Goal: Go to known website: Go to known website

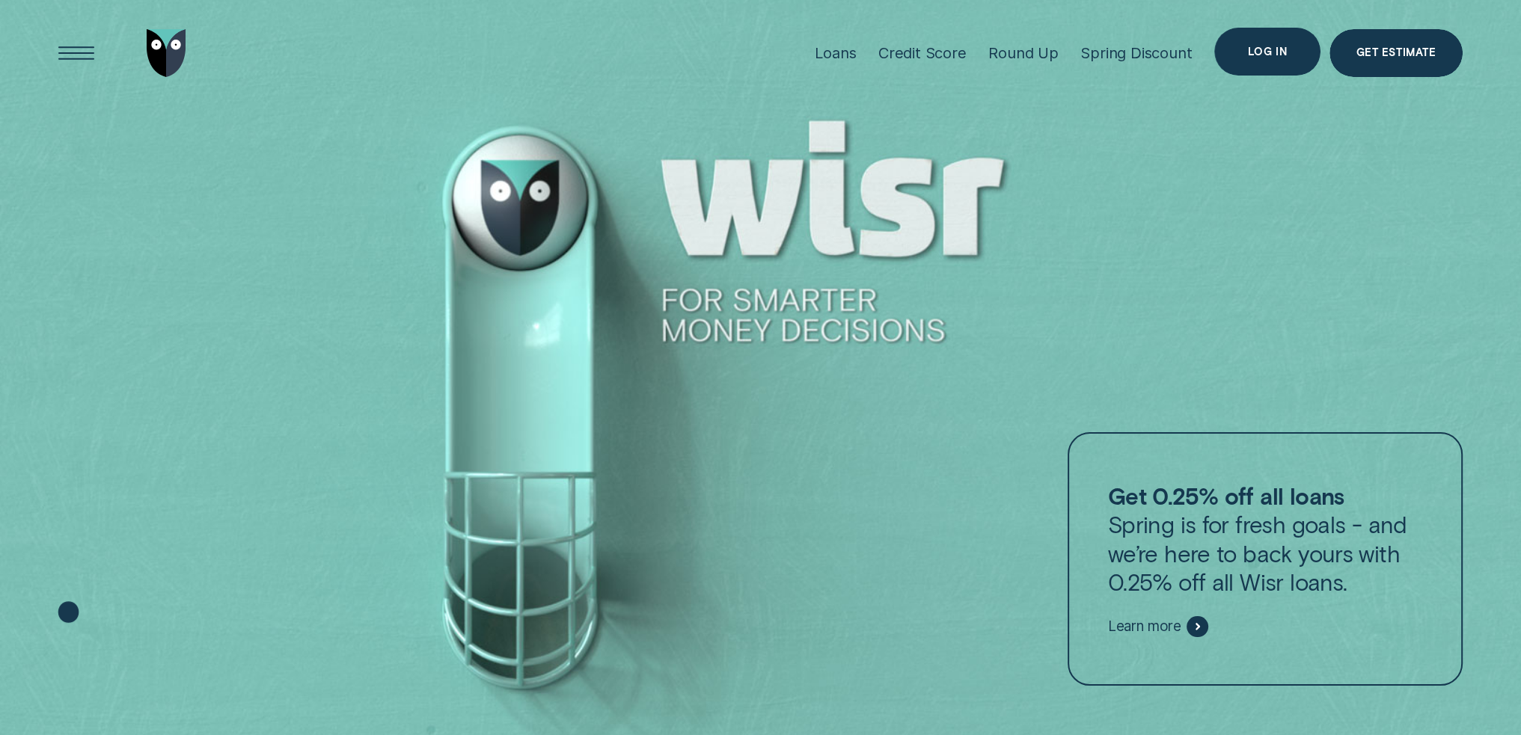
click at [1264, 52] on div "Log in" at bounding box center [1267, 51] width 39 height 9
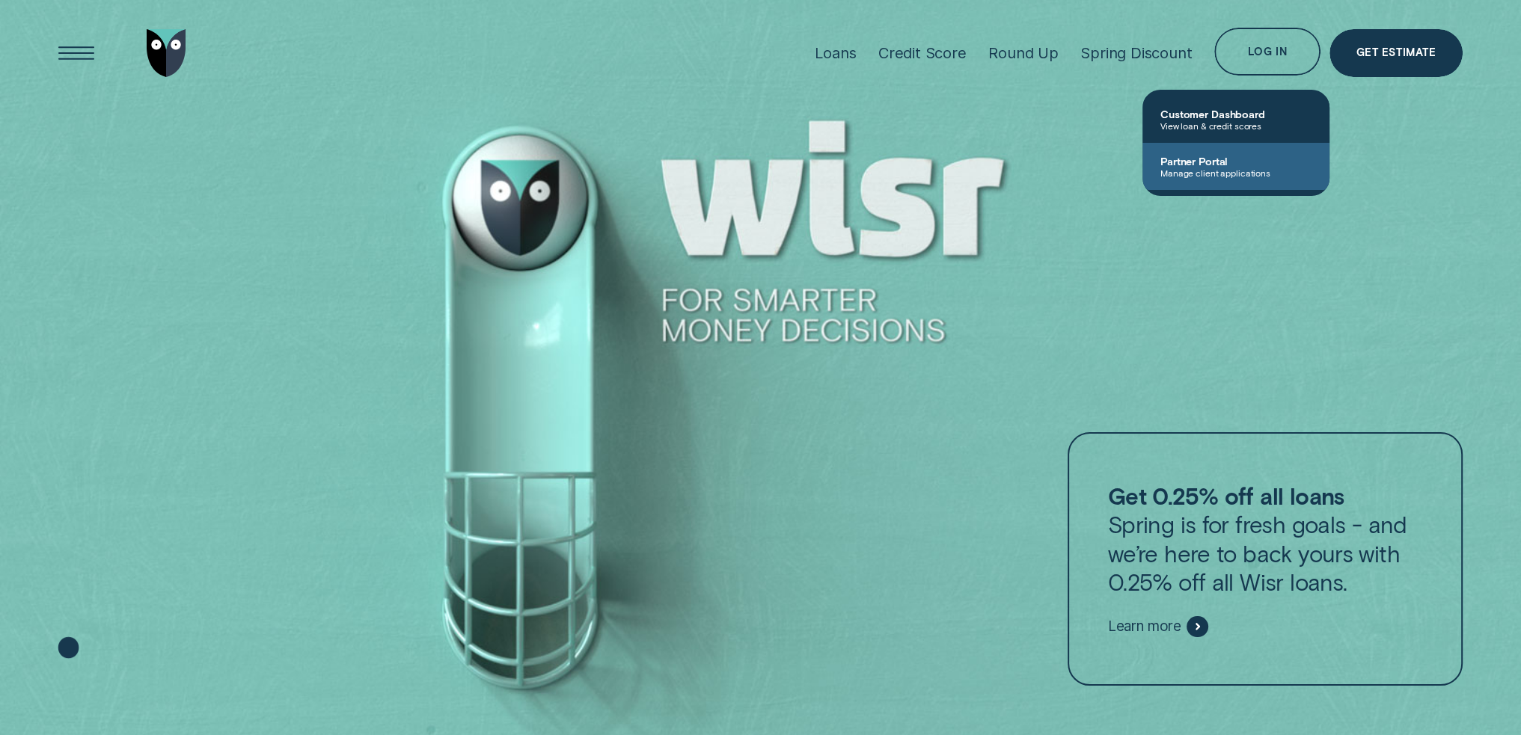
click at [1222, 164] on span "Partner Portal" at bounding box center [1235, 161] width 151 height 13
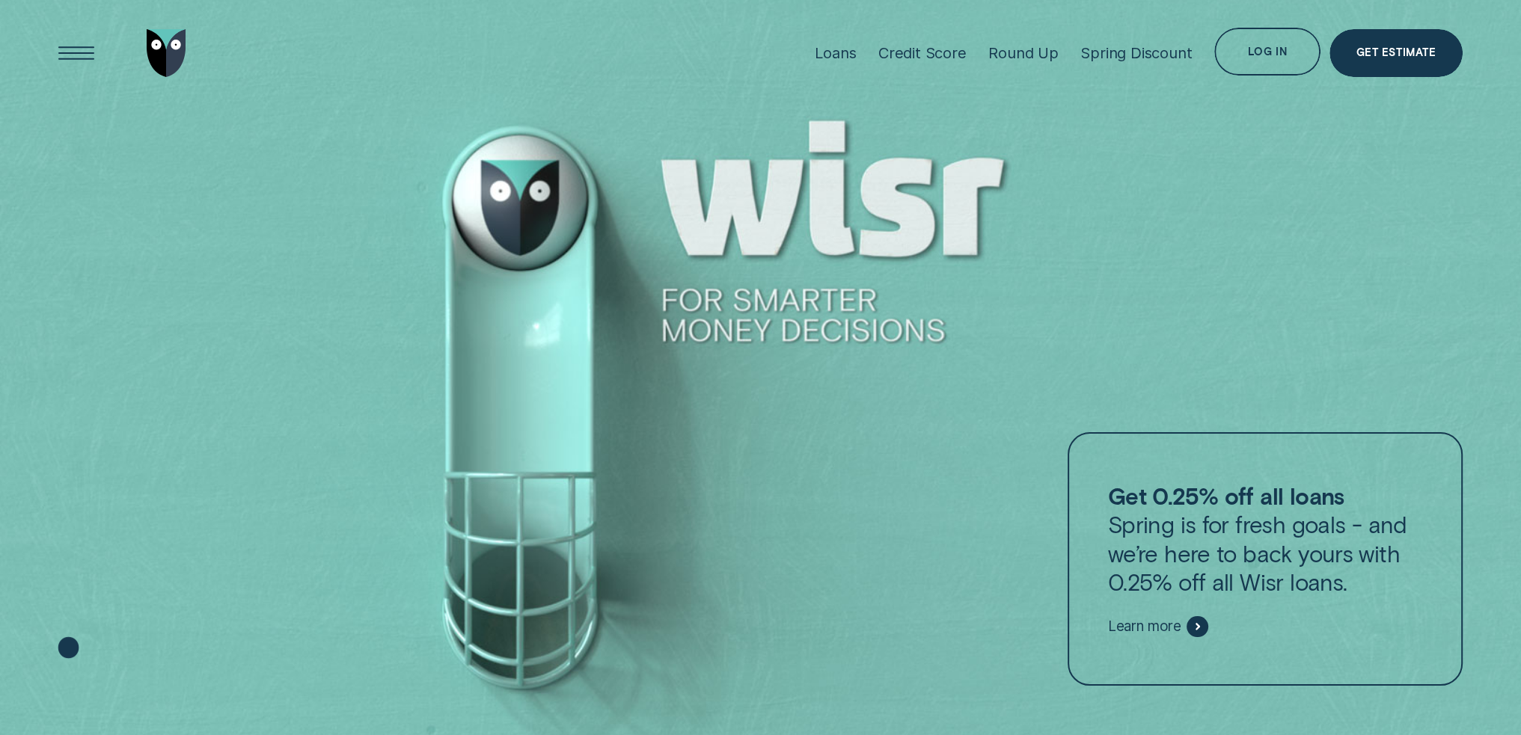
click at [1259, 62] on div "Log in" at bounding box center [1267, 52] width 106 height 48
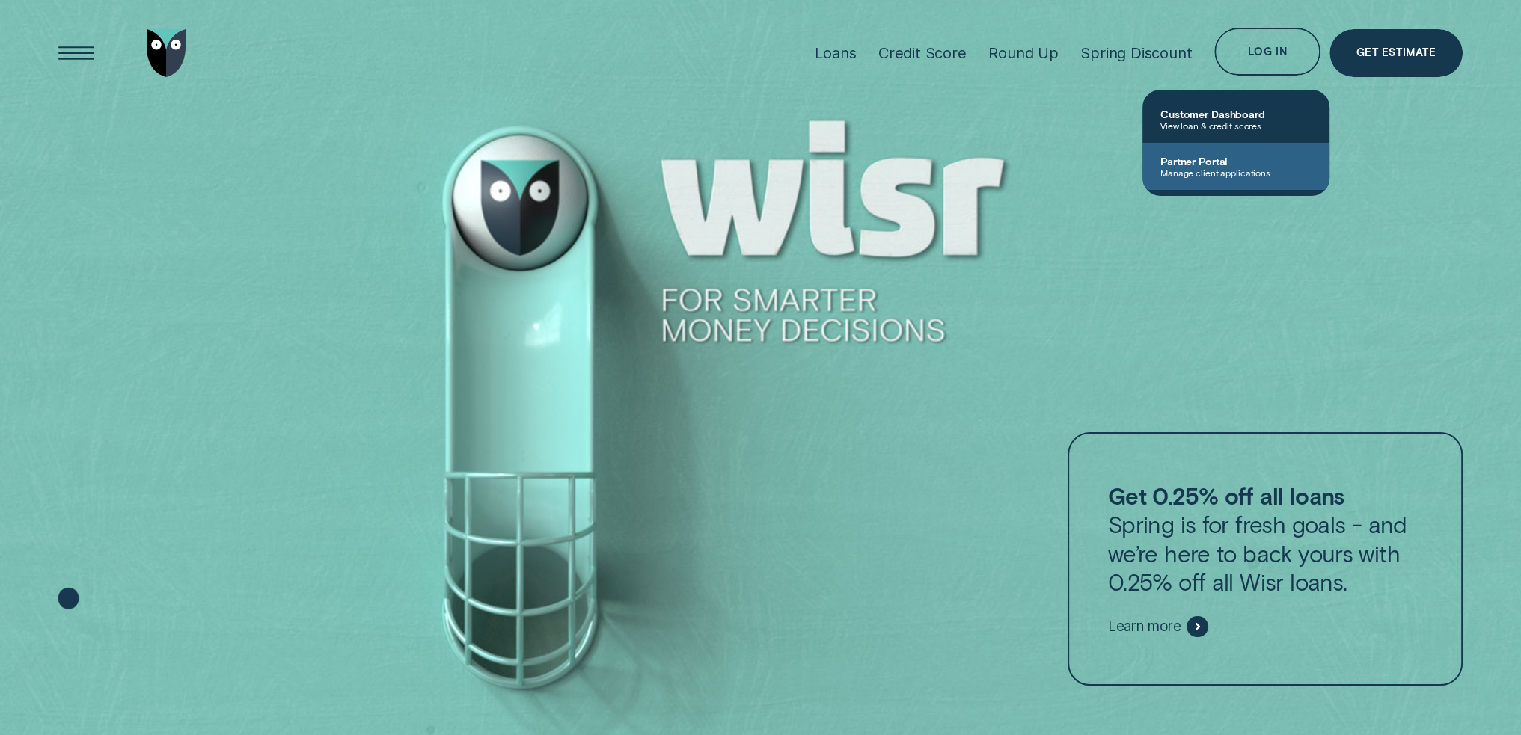
click at [1279, 152] on link "Partner Portal Manage client applications" at bounding box center [1235, 166] width 187 height 47
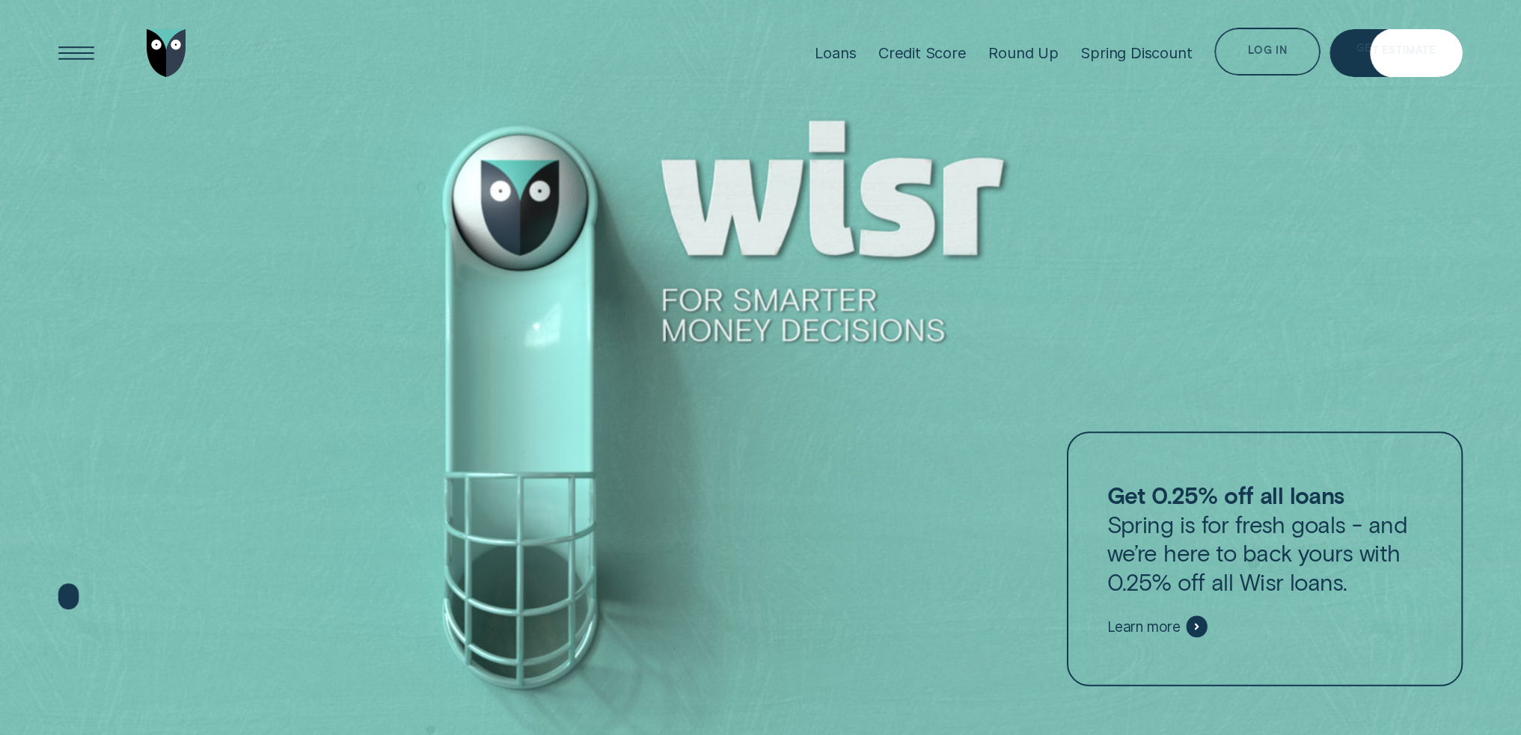
click at [1288, 56] on div "Log in" at bounding box center [1267, 52] width 106 height 48
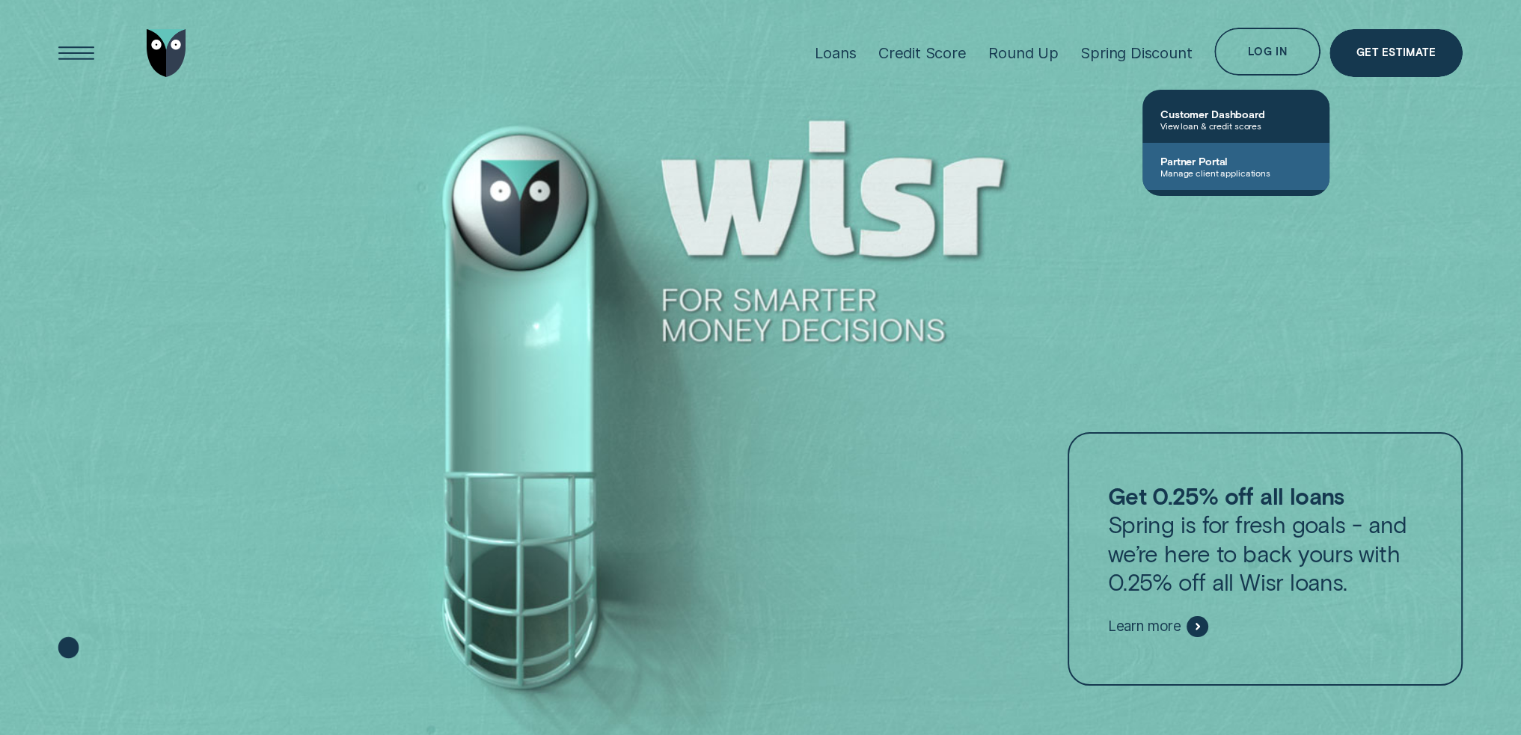
click at [1240, 174] on span "Manage client applications" at bounding box center [1235, 173] width 151 height 10
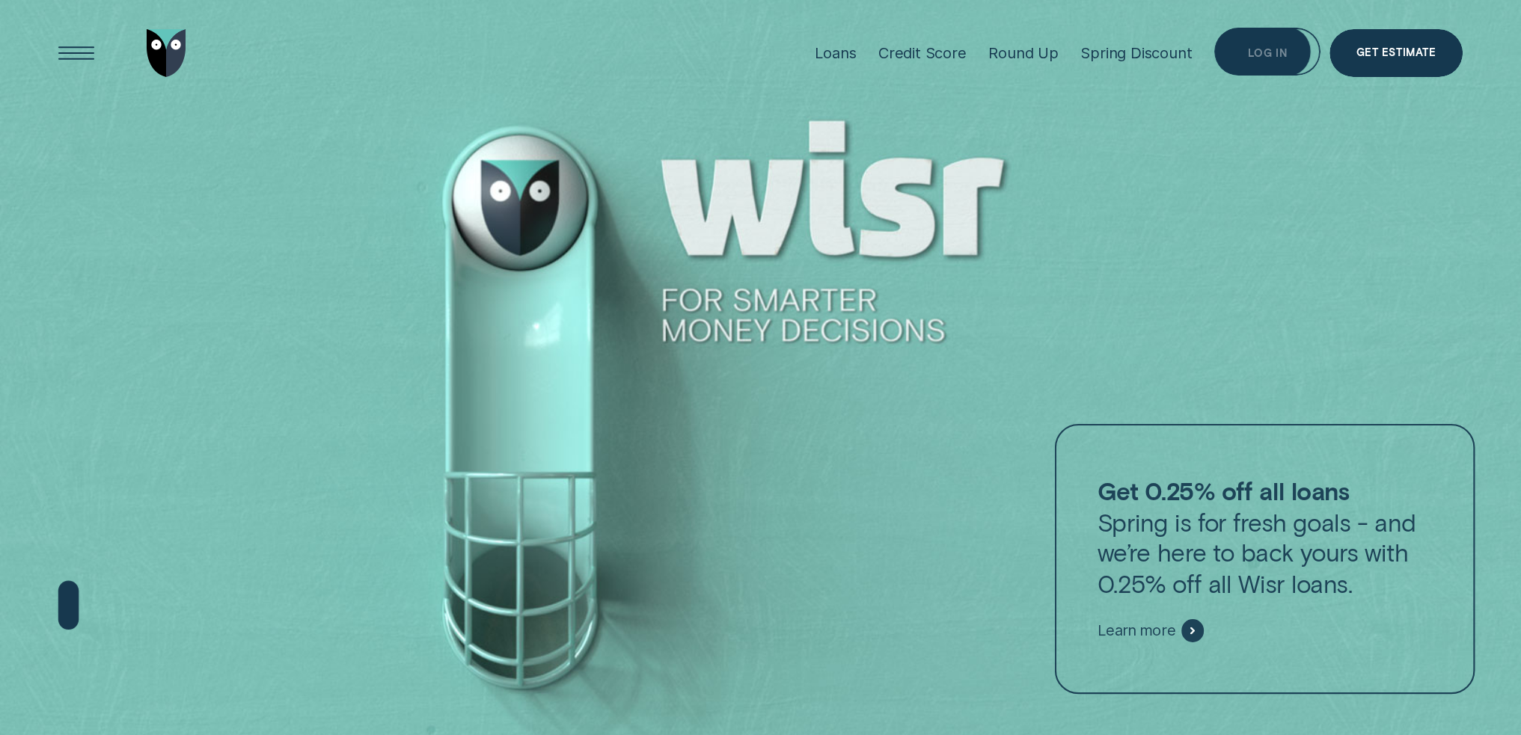
click at [1274, 56] on div "Log in" at bounding box center [1267, 53] width 39 height 9
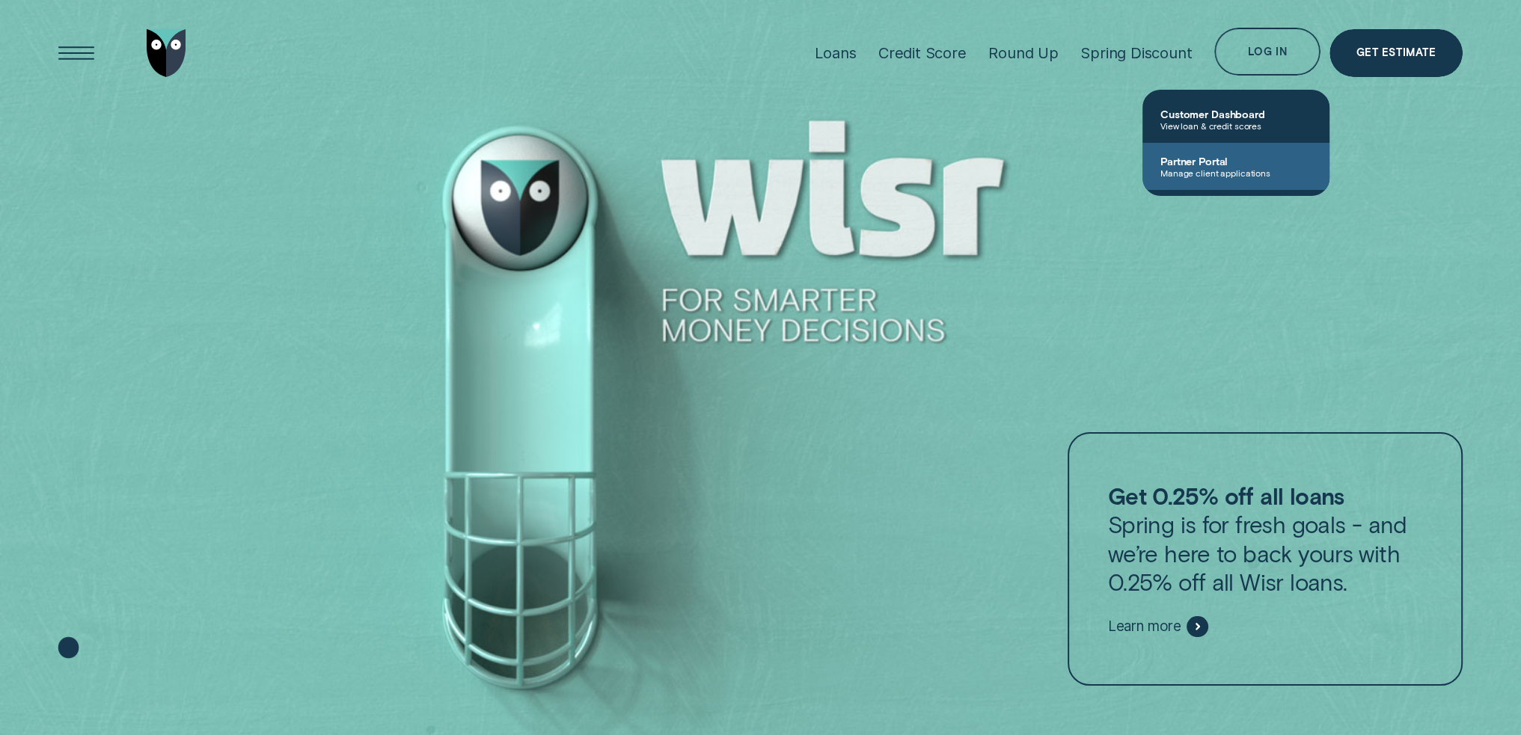
click at [1222, 162] on span "Partner Portal" at bounding box center [1235, 161] width 151 height 13
